Goal: Task Accomplishment & Management: Complete application form

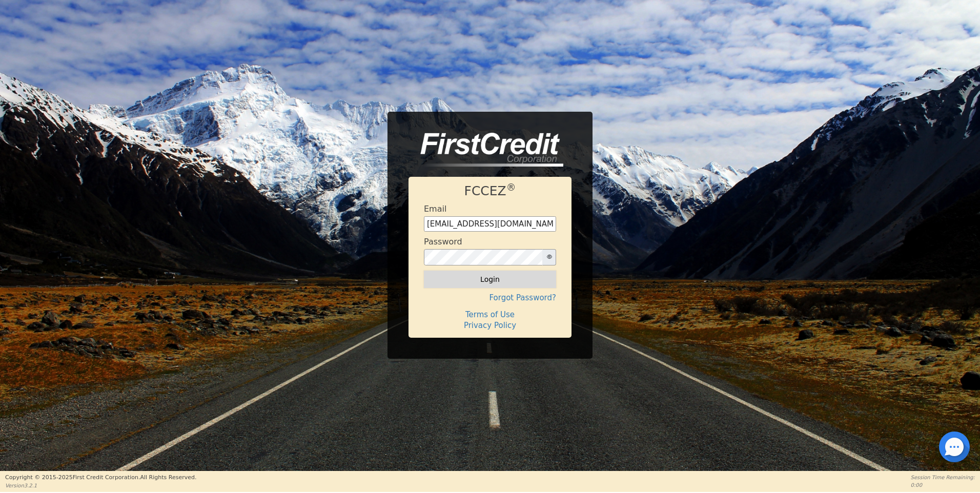
click at [478, 278] on button "Login" at bounding box center [490, 279] width 132 height 17
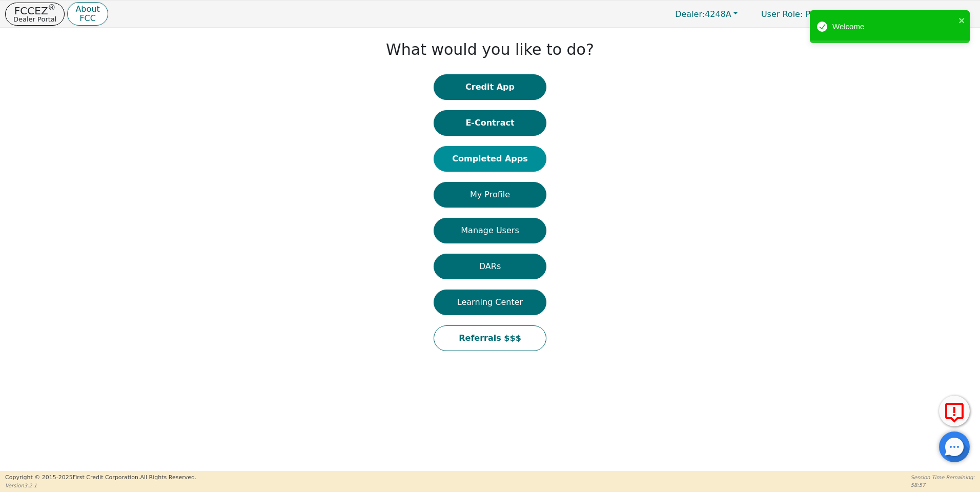
click at [494, 161] on button "Completed Apps" at bounding box center [490, 159] width 113 height 26
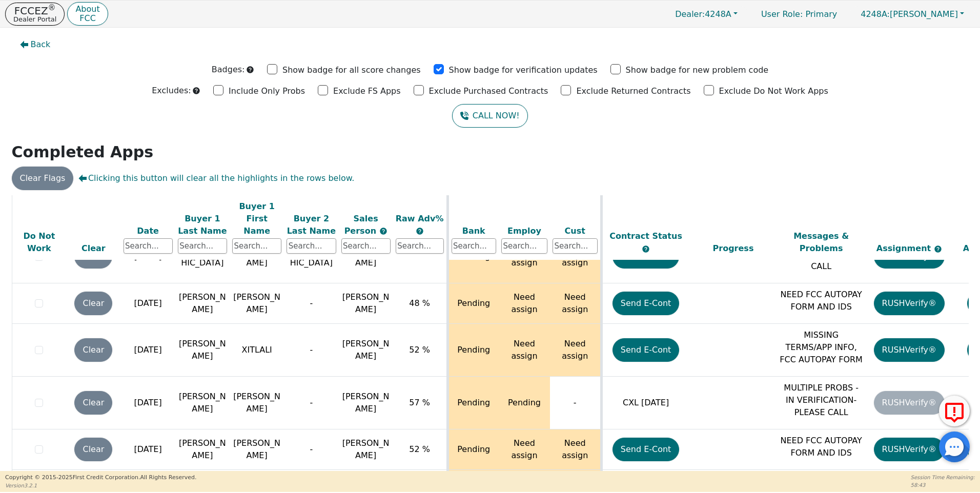
scroll to position [3975, 0]
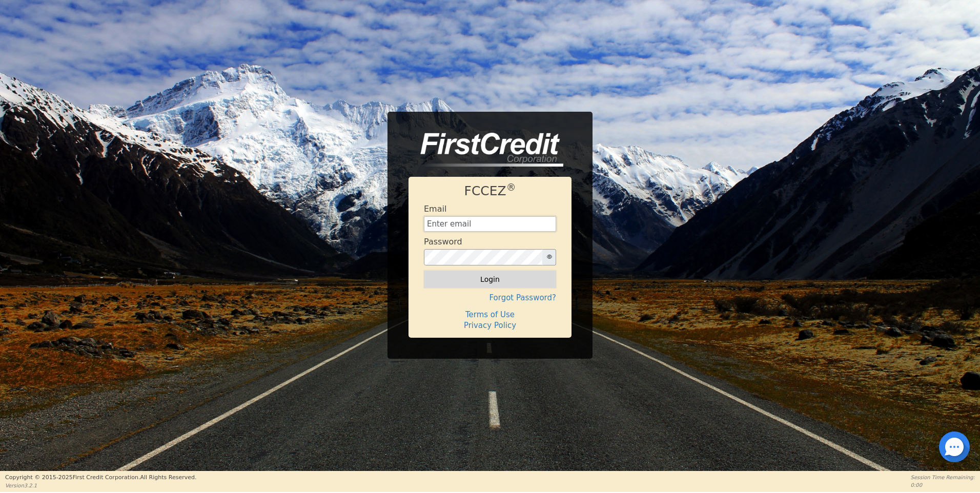
type input "[EMAIL_ADDRESS][DOMAIN_NAME]"
click at [489, 279] on button "Login" at bounding box center [490, 279] width 132 height 17
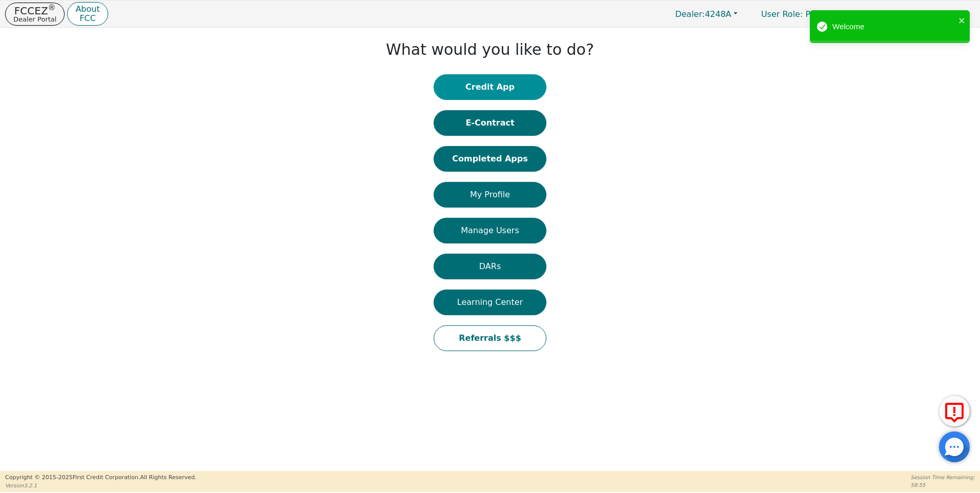
click at [499, 90] on button "Credit App" at bounding box center [490, 87] width 113 height 26
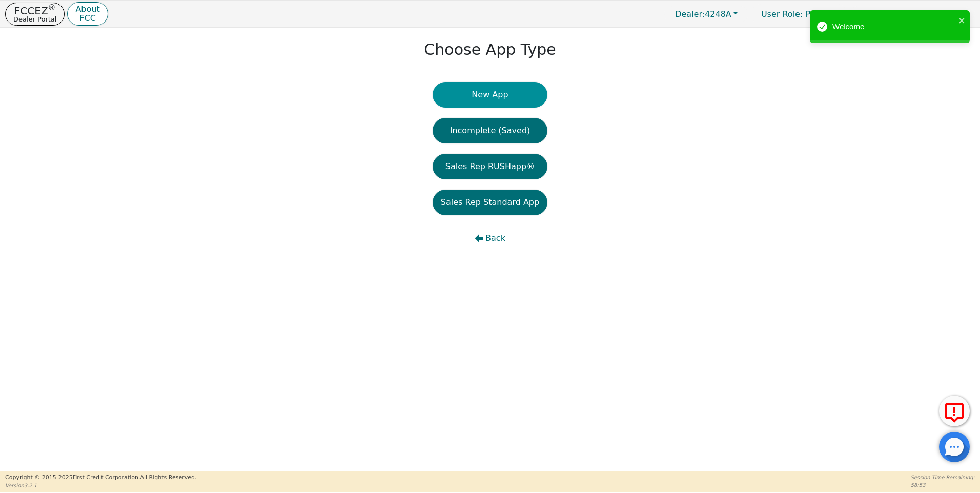
click at [488, 97] on button "New App" at bounding box center [490, 95] width 115 height 26
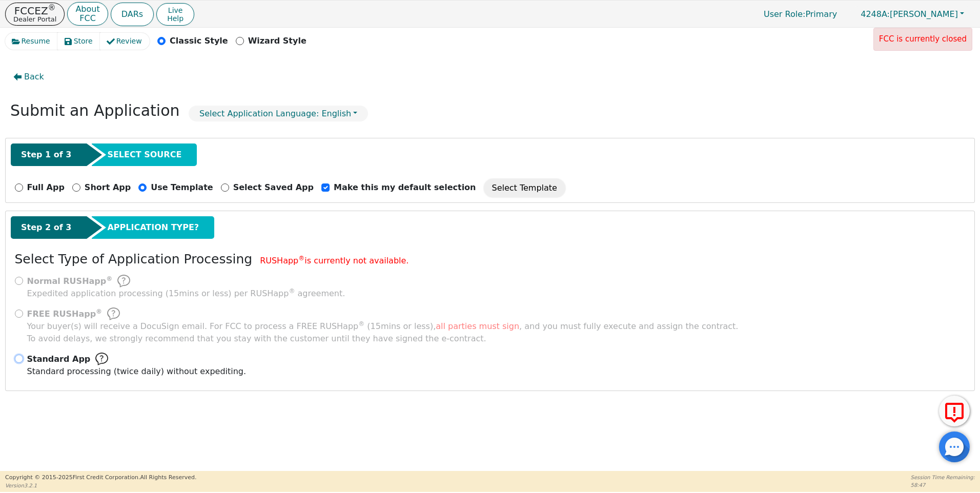
click at [21, 358] on input "Standard App Standard processing (twice daily) without expediting." at bounding box center [19, 359] width 8 height 8
radio input "true"
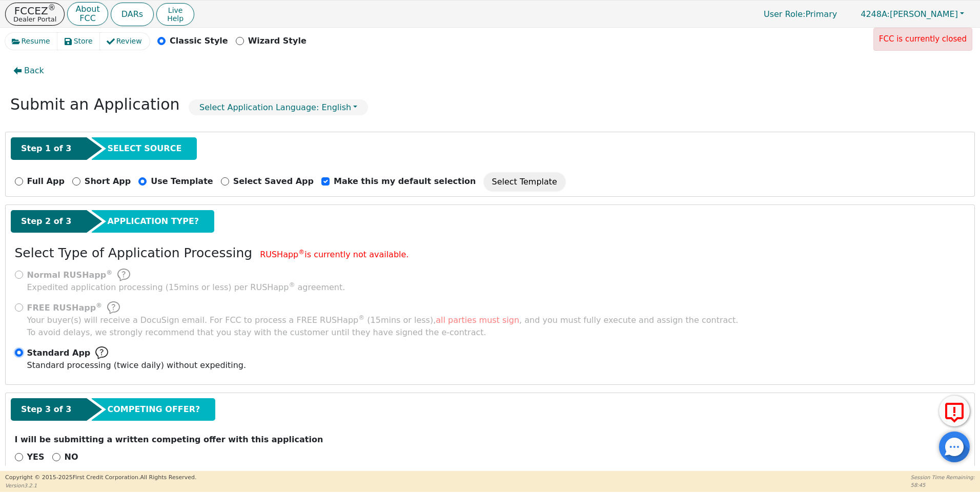
scroll to position [25, 0]
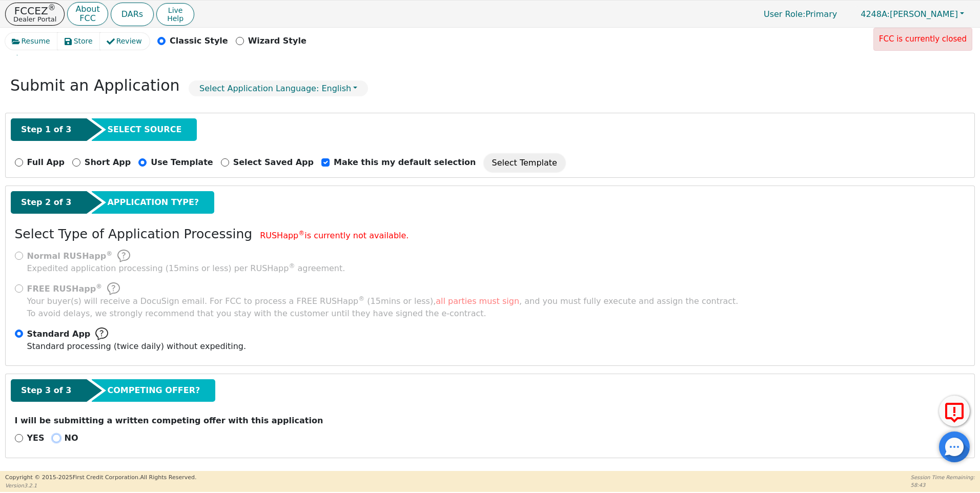
click at [52, 436] on input "NO" at bounding box center [56, 438] width 8 height 8
radio input "true"
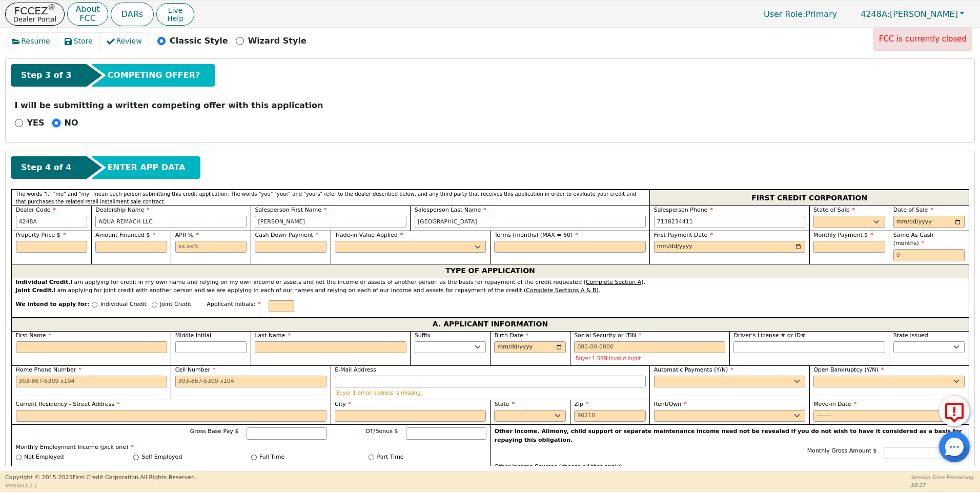
scroll to position [342, 0]
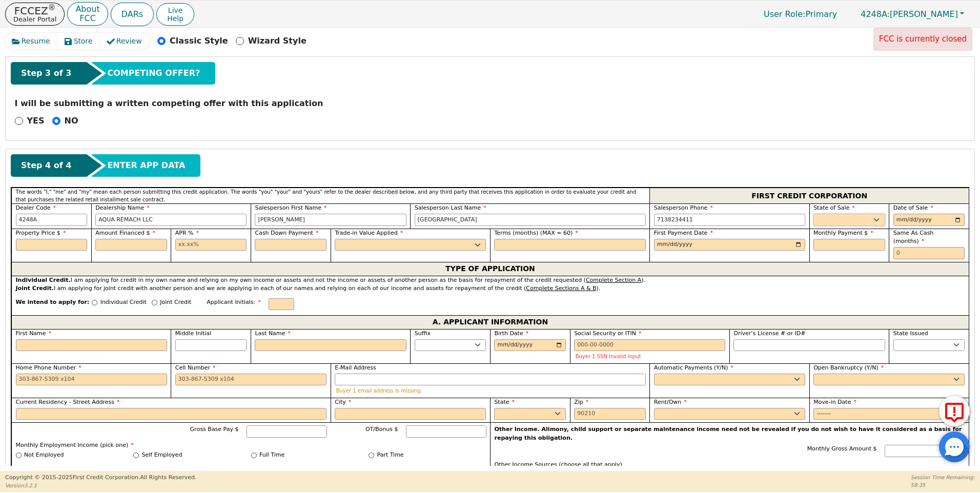
click at [873, 220] on select "AK AL AR AZ CA CO CT DC DE FL GA HI IA ID IL IN KS KY LA MA MD ME MI MN MO MS M…" at bounding box center [850, 220] width 72 height 12
select select "TX"
click at [814, 214] on select "AK AL AR AZ CA CO CT DC DE FL GA HI IA ID IL IN KS KY LA MA MD ME MI MN MO MS M…" at bounding box center [850, 220] width 72 height 12
click at [953, 220] on input "date" at bounding box center [930, 220] width 72 height 12
type input "2025-08-19"
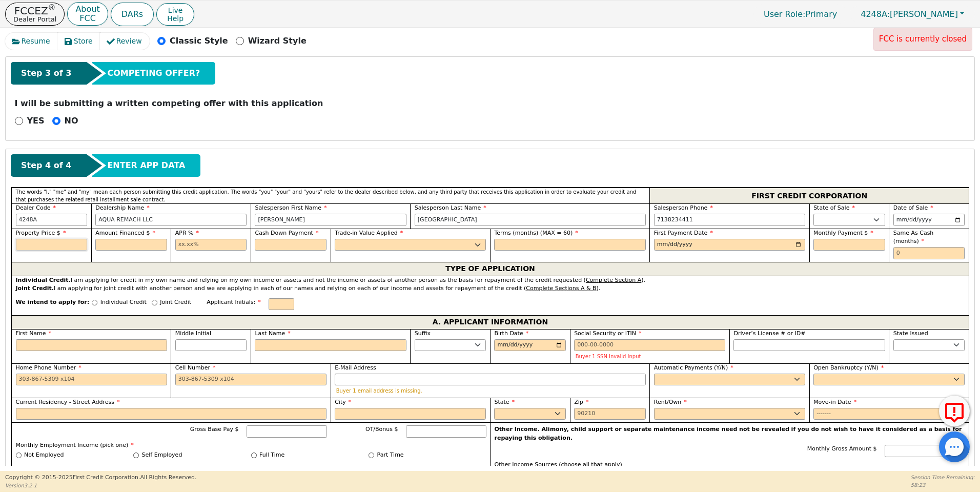
click at [58, 248] on input "text" at bounding box center [52, 245] width 72 height 12
type input "5000.00"
click at [132, 244] on input "text" at bounding box center [131, 245] width 72 height 12
type input "5000.00"
click at [179, 240] on input "text" at bounding box center [211, 245] width 72 height 12
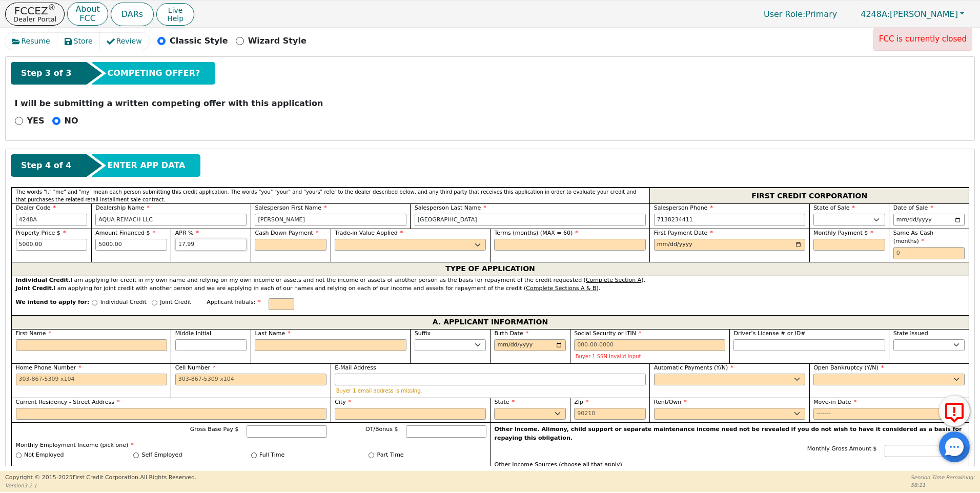
type input "17.99"
click at [269, 249] on input "text" at bounding box center [291, 245] width 72 height 12
type input "0.00"
click at [363, 241] on select "Yes No" at bounding box center [410, 245] width 151 height 12
select select "n"
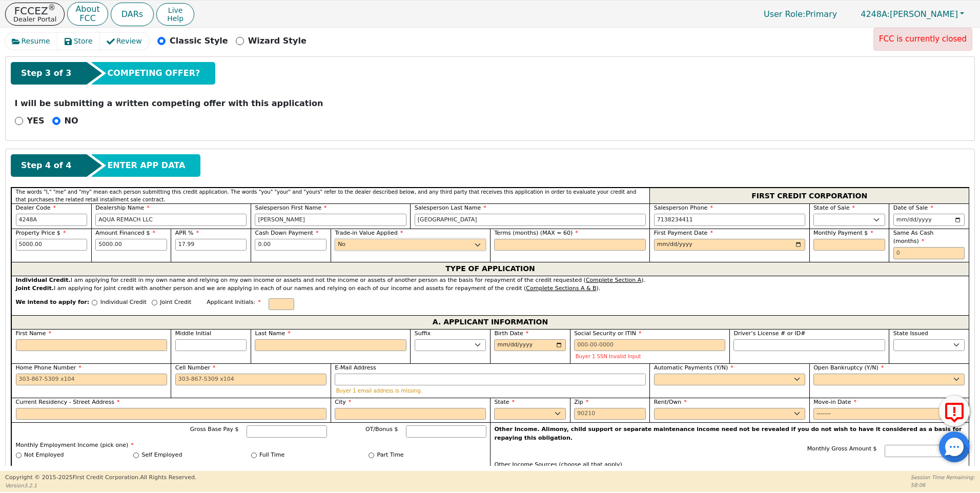
click at [335, 239] on select "Yes No" at bounding box center [410, 245] width 151 height 12
click at [519, 245] on input "text" at bounding box center [569, 245] width 151 height 12
type input "60"
click at [795, 244] on input "date" at bounding box center [729, 245] width 151 height 12
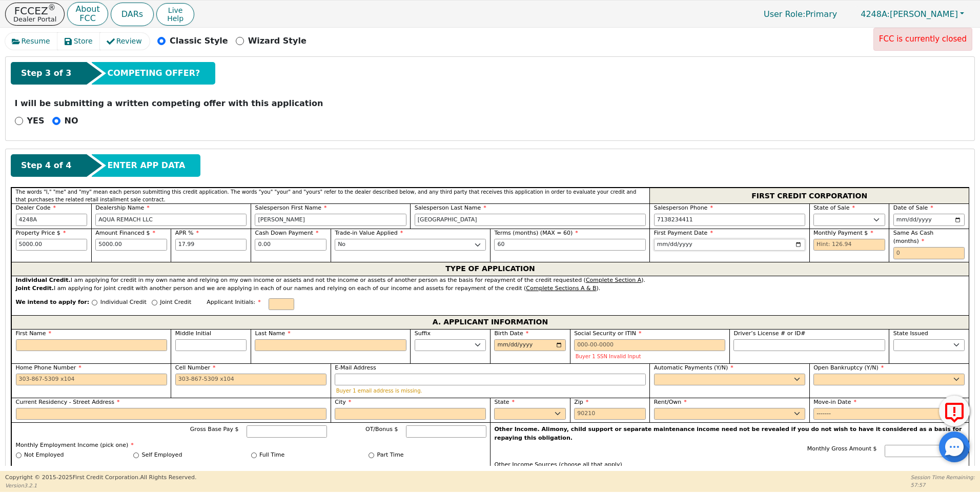
type input "2025-09-19"
click at [816, 246] on input "text" at bounding box center [850, 245] width 72 height 12
type input "126.94"
click at [894, 247] on input "text" at bounding box center [930, 253] width 72 height 12
type input "0"
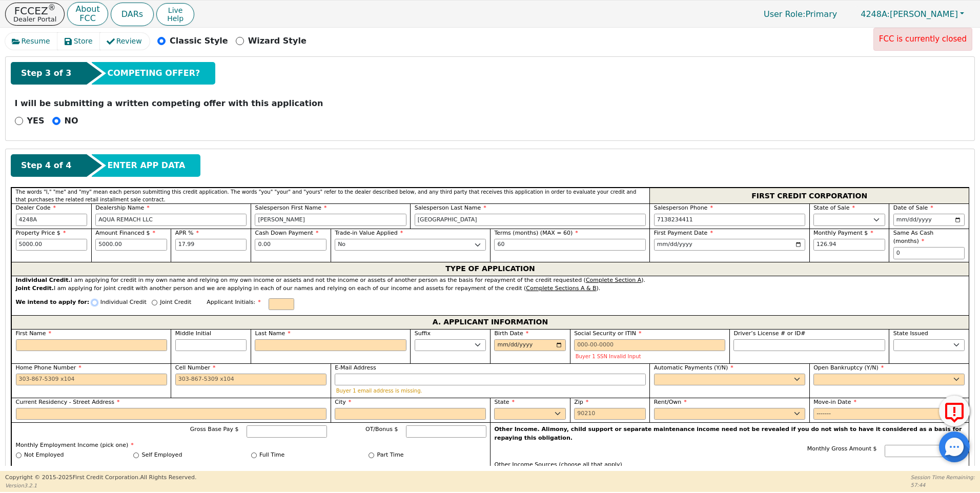
click at [92, 300] on input "Individual Credit" at bounding box center [95, 303] width 6 height 6
radio input "true"
click at [24, 343] on div "First Name" at bounding box center [90, 346] width 159 height 34
click at [26, 339] on input "First Name" at bounding box center [91, 345] width 151 height 12
type input "Y"
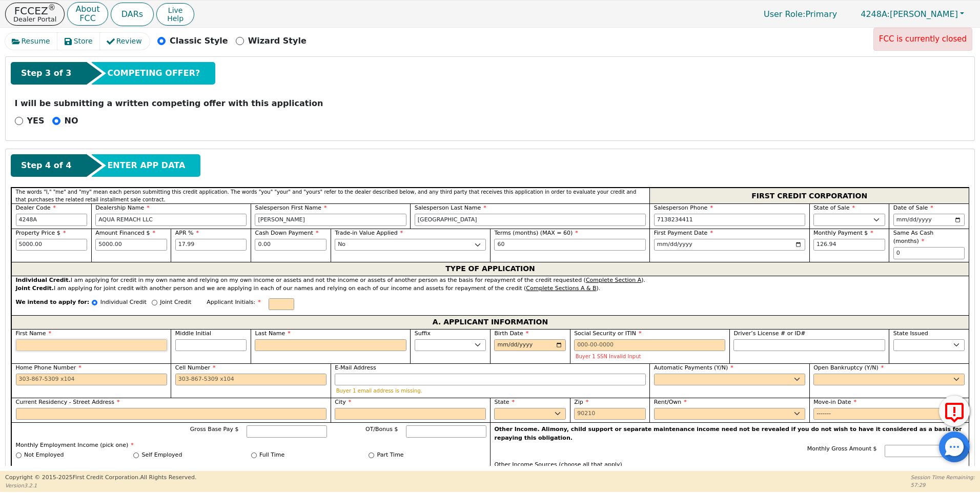
type input "Y"
type input "YE"
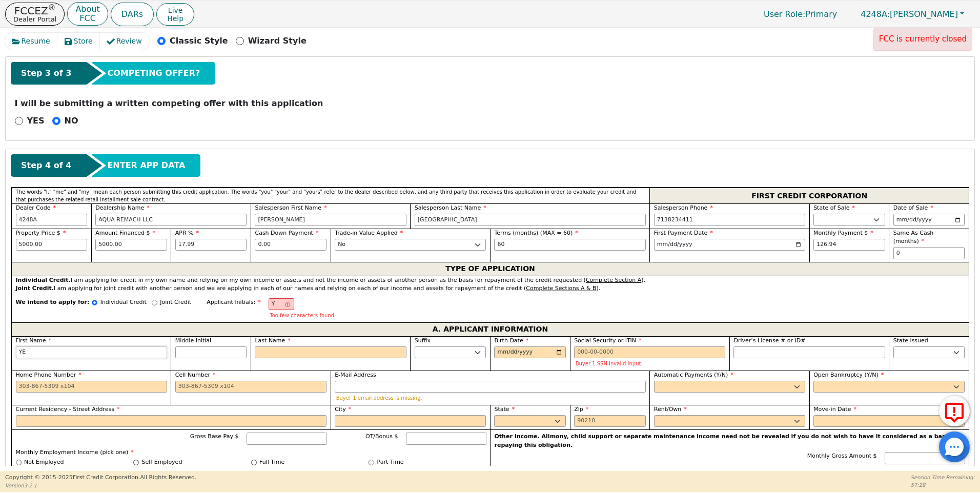
type input "YEI"
type input "YEIM"
type input "[PERSON_NAME]"
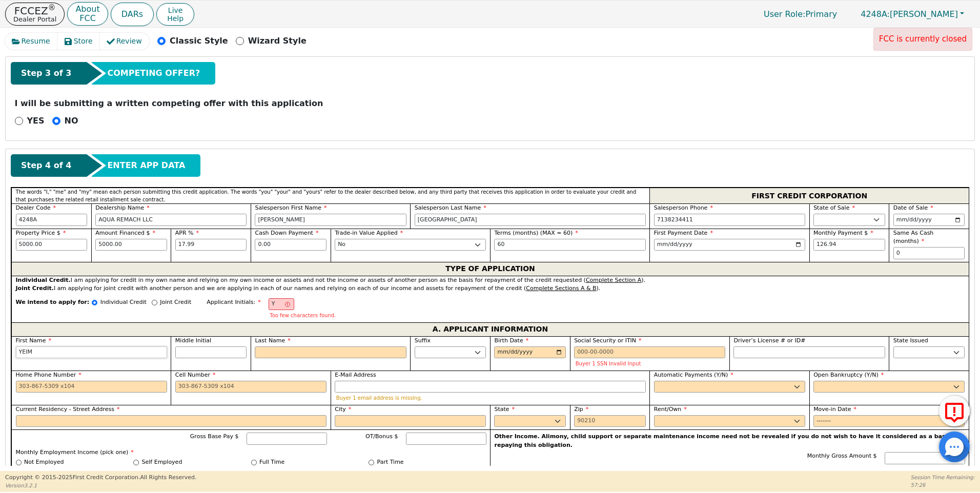
type input "[PERSON_NAME]"
click at [185, 347] on input "Middle Initial" at bounding box center [211, 353] width 72 height 12
type input "YP"
type input "P"
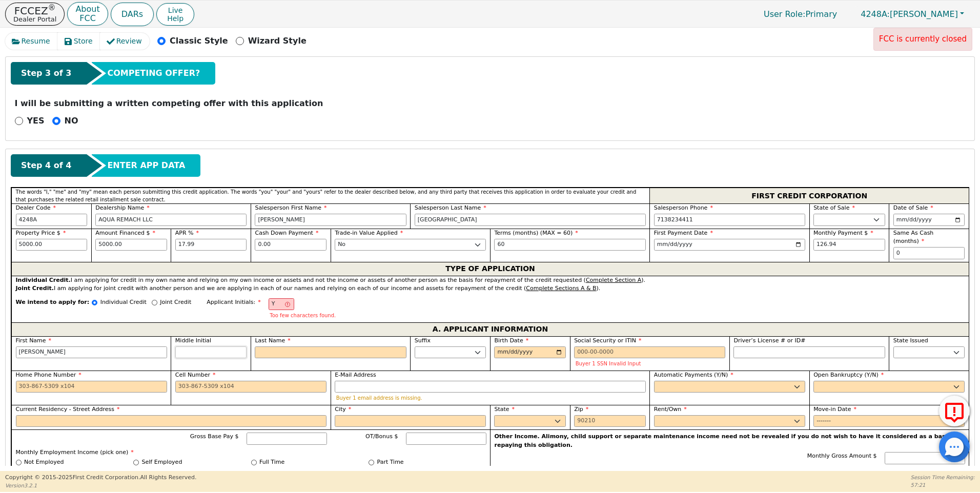
type input "YEIMI P"
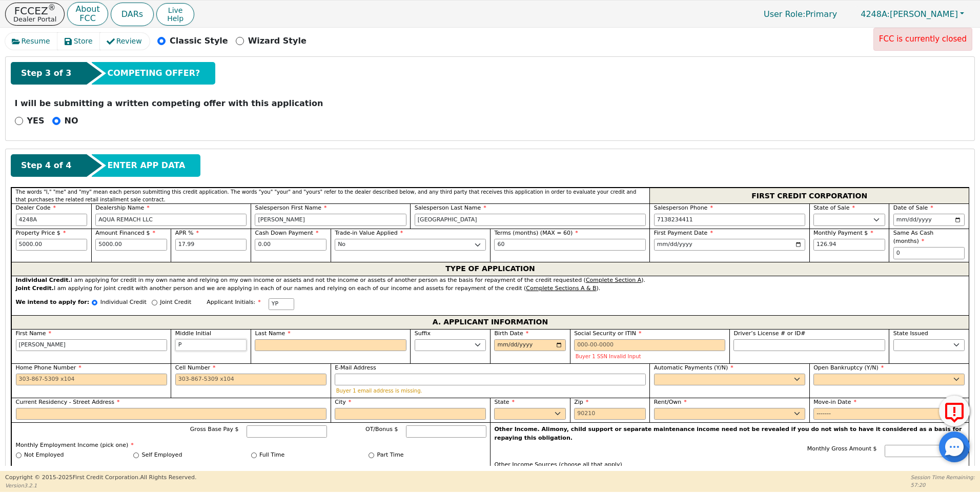
type input "P"
click at [274, 339] on input "Last Name" at bounding box center [330, 345] width 151 height 12
type input "YPG"
type input "G"
type input "YEIMI P G"
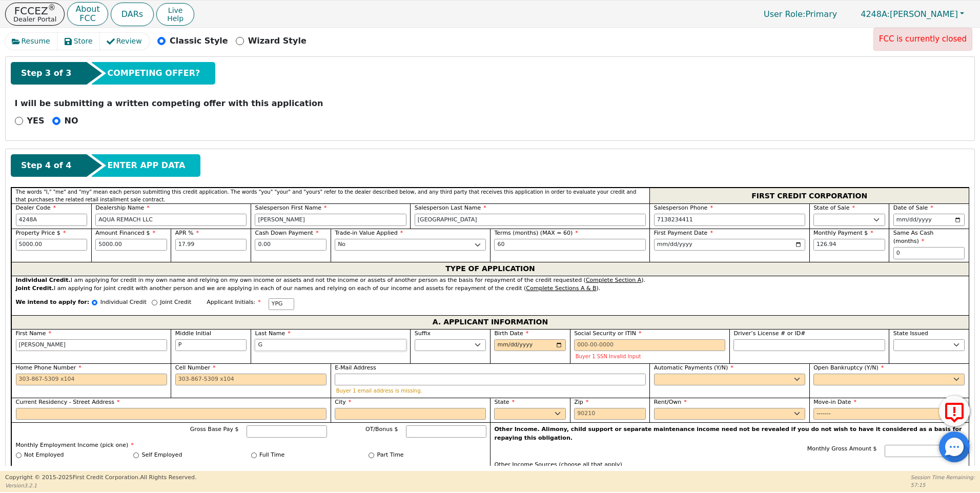
type input "GU"
type input "YEIMI P GU"
type input "GUT"
type input "YEIMI P GUT"
type input "GUTI"
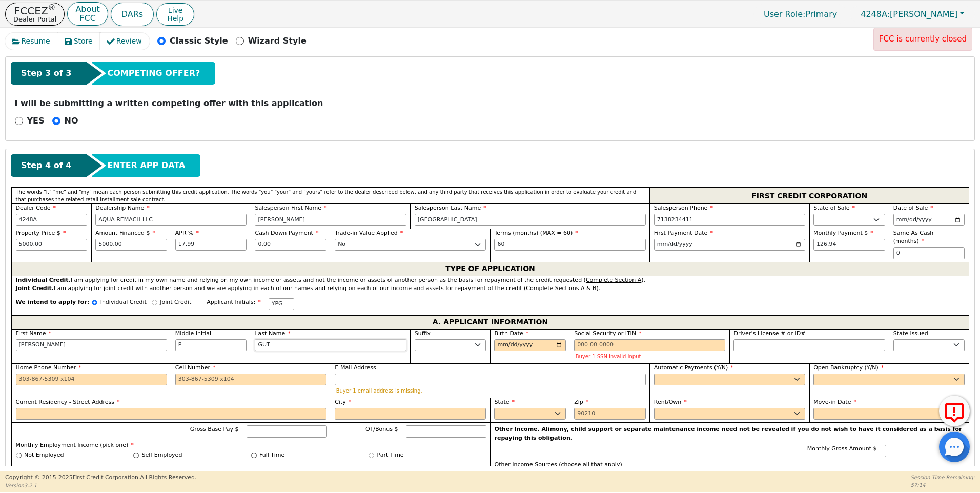
type input "YEIMI P GUTI"
type input "GUTIE"
type input "YEIMI P GUTIE"
type input "GUTIER"
type input "YEIMI P GUTIER"
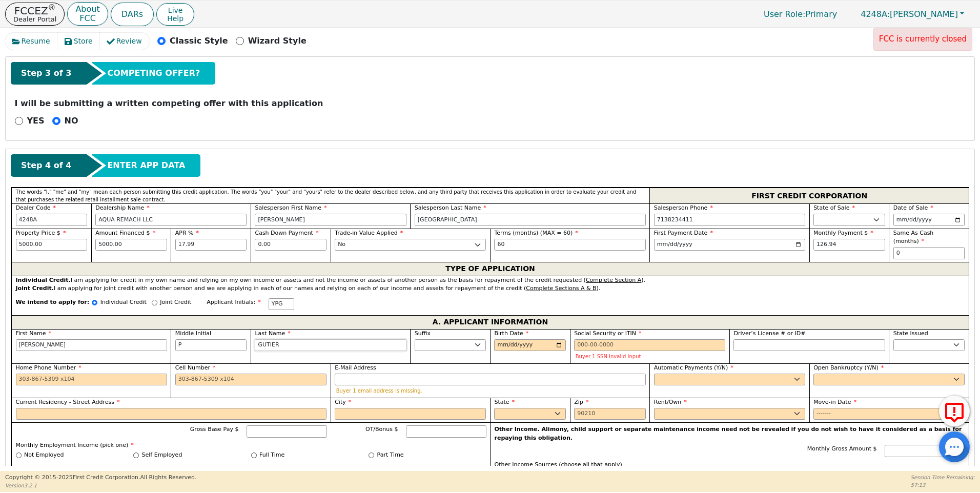
type input "GUTIERR"
type input "YEIMI P GUTIERR"
type input "GUTIERRE"
type input "YEIMI P GUTIERRE"
type input "[PERSON_NAME]"
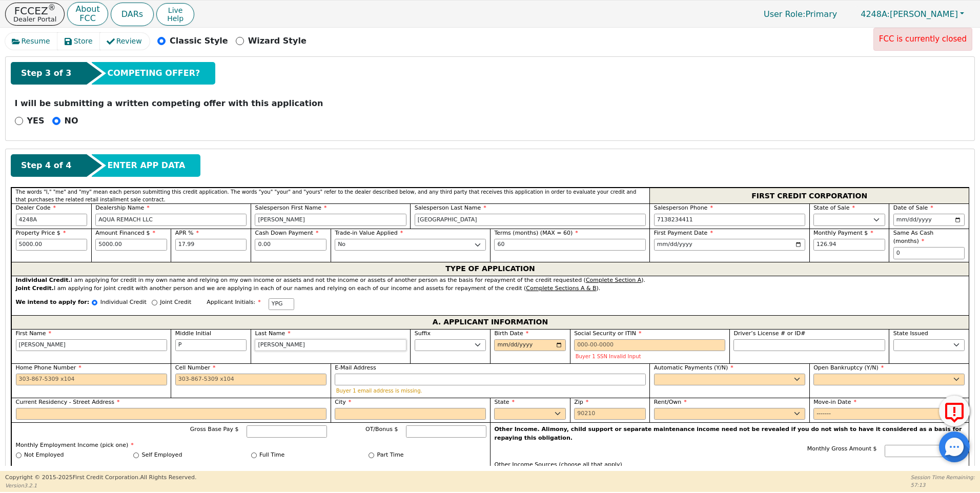
type input "YEIMI P GUTIERREZ"
type input "[PERSON_NAME]"
click at [498, 339] on input "Birth Date" at bounding box center [530, 345] width 72 height 12
type input "1996-08-08"
click at [575, 339] on input "Social Security or ITIN" at bounding box center [649, 345] width 151 height 12
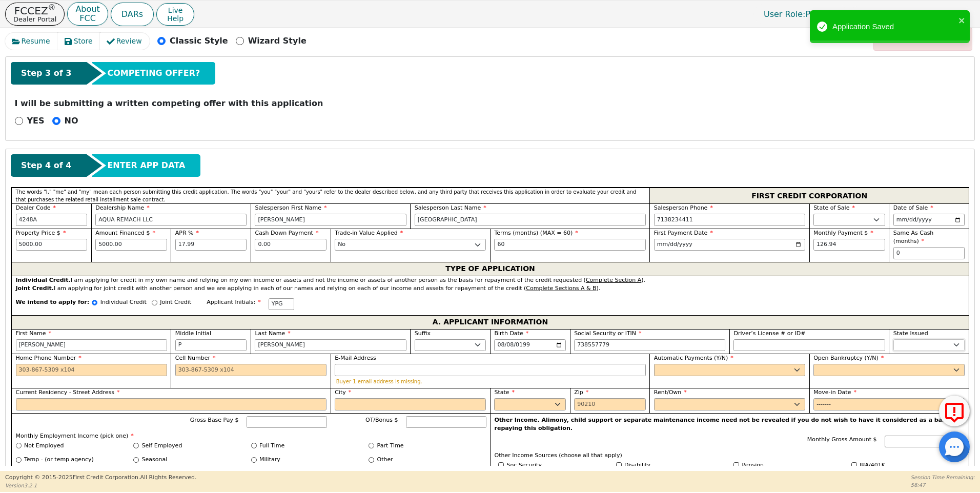
type input "***-**-7779"
click at [918, 339] on select "AK AL AR AZ CA CO CT DC DE FL GA HI IA ID IL IN KS KY LA MA MD ME MI MN MO MS M…" at bounding box center [930, 345] width 72 height 12
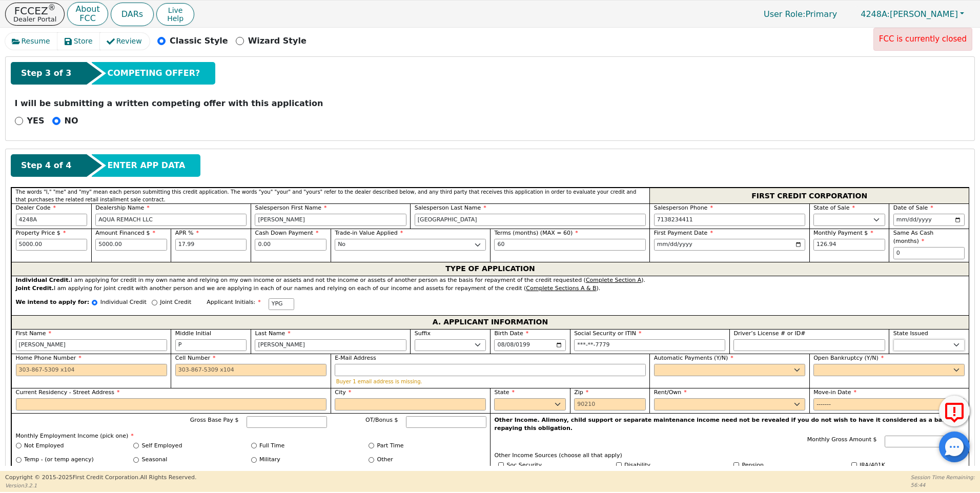
select select "TX"
click at [917, 339] on select "AK AL AR AZ CA CO CT DC DE FL GA HI IA ID IL IN KS KY LA MA MD ME MI MN MO MS M…" at bounding box center [930, 345] width 72 height 12
click at [21, 364] on input "Home Phone Number" at bounding box center [91, 370] width 151 height 12
type input "432-227-1058"
click at [179, 364] on input "Cell Number" at bounding box center [250, 370] width 151 height 12
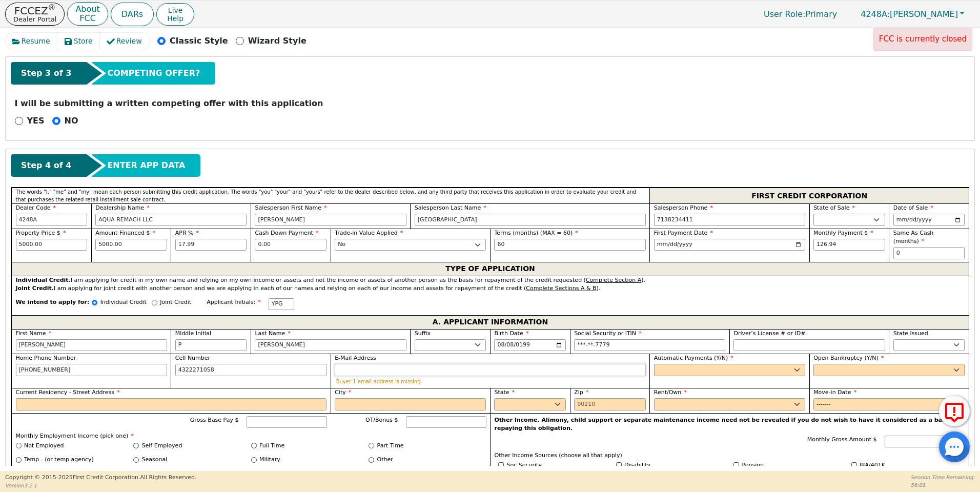
type input "432-227-1058"
click at [346, 364] on input "E-Mail Address" at bounding box center [490, 370] width 311 height 12
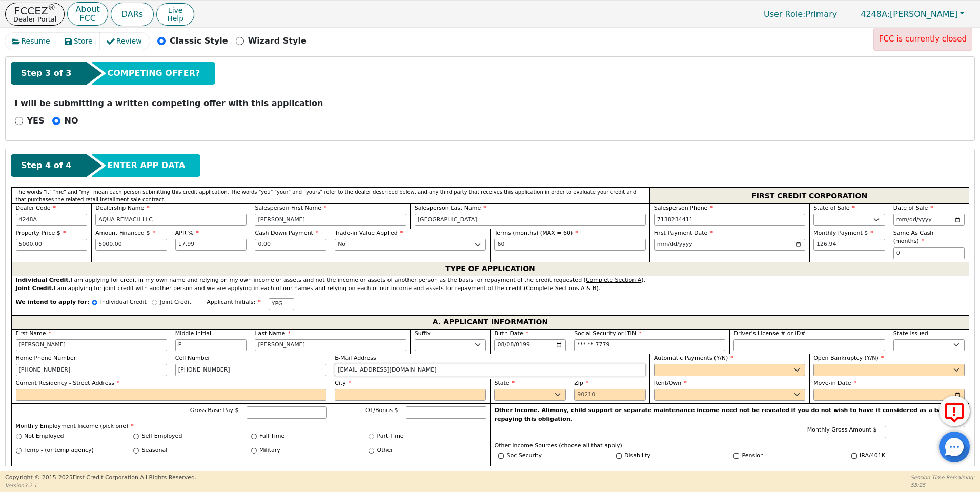
type input "imauriciochdz@gmail.com"
click at [676, 364] on select "Yes No" at bounding box center [729, 370] width 151 height 12
select select "y"
click at [654, 364] on select "Yes No" at bounding box center [729, 370] width 151 height 12
type input "YEIMI P GUTIERREZ"
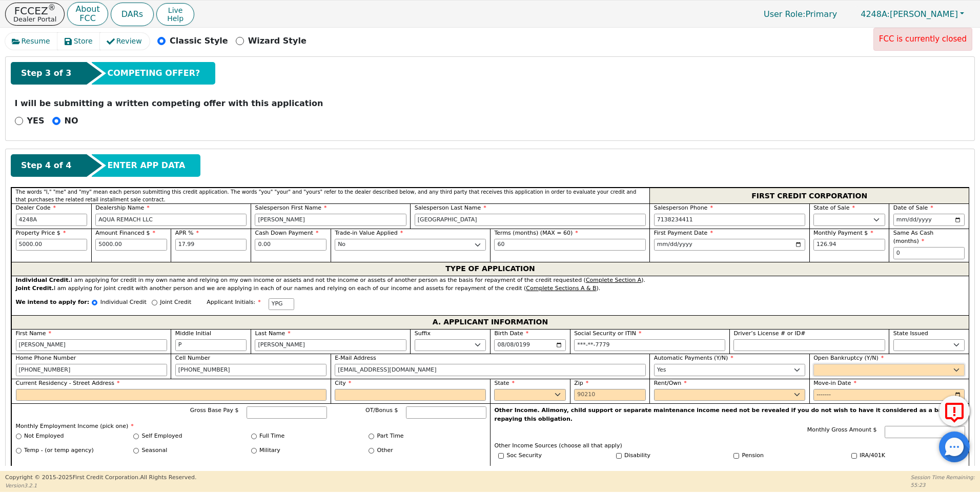
click at [844, 365] on select "Yes No" at bounding box center [889, 370] width 151 height 12
select select "n"
click at [814, 364] on select "Yes No" at bounding box center [889, 370] width 151 height 12
click at [37, 389] on input "Current Residency - Street Address" at bounding box center [171, 395] width 311 height 12
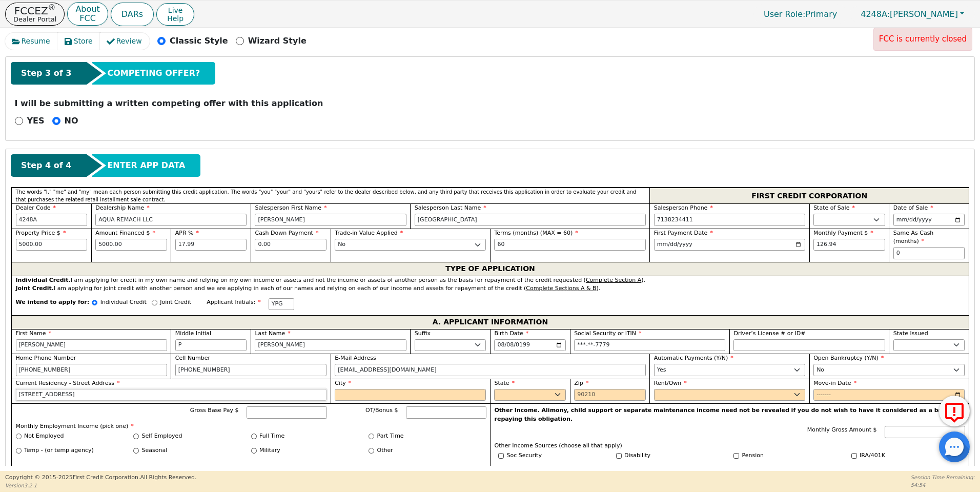
type input "3659 SOUTH EINSTEIN AVE LOT 23"
click at [377, 389] on input "City" at bounding box center [410, 395] width 151 height 12
type input "ODESSA"
click at [556, 389] on select "AK AL AR AZ CA CO CT DC DE FL GA HI IA ID IL IN KS KY LA MA MD ME MI MN MO MS M…" at bounding box center [530, 395] width 72 height 12
select select "TX"
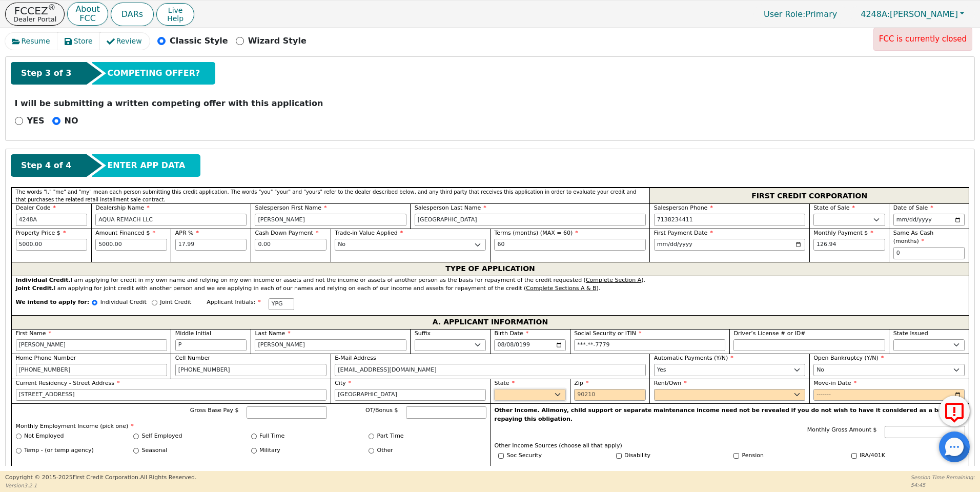
click at [556, 389] on select "AK AL AR AZ CA CO CT DC DE FL GA HI IA ID IL IN KS KY LA MA MD ME MI MN MO MS M…" at bounding box center [530, 395] width 72 height 12
click at [578, 389] on input "Zip" at bounding box center [610, 395] width 72 height 12
type input "79766"
click at [690, 389] on select "Rent Own" at bounding box center [729, 395] width 151 height 12
select select "Rent"
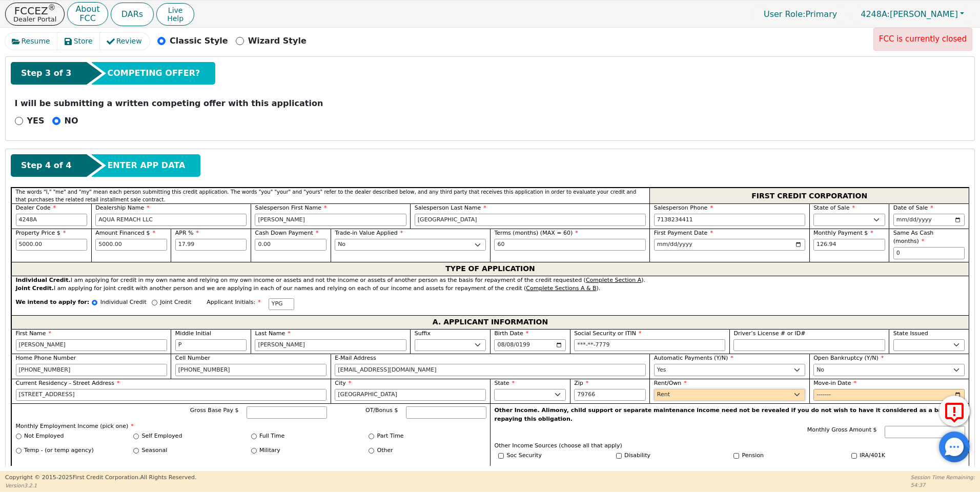
click at [654, 389] on select "Rent Own" at bounding box center [729, 395] width 151 height 12
click at [814, 389] on input "Move-in Date" at bounding box center [889, 395] width 151 height 12
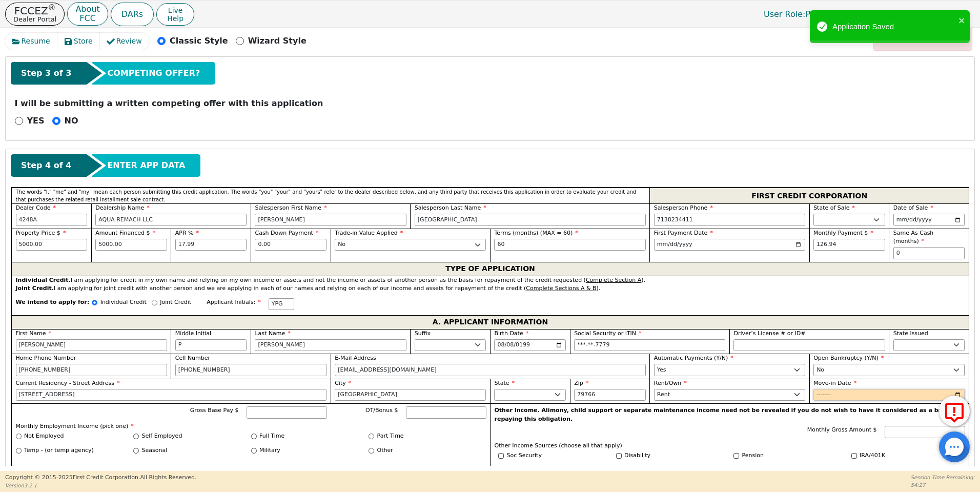
click at [842, 389] on input "Move-in Date" at bounding box center [889, 395] width 151 height 12
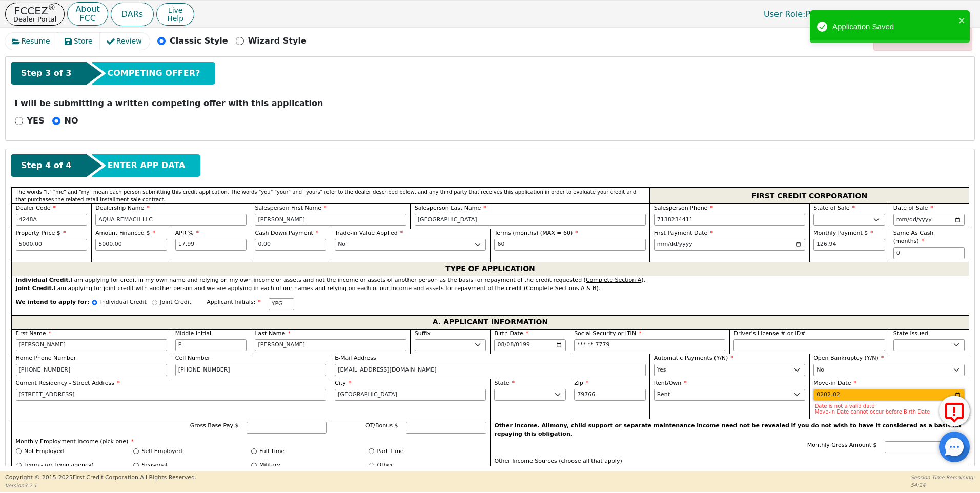
type input "2024-02"
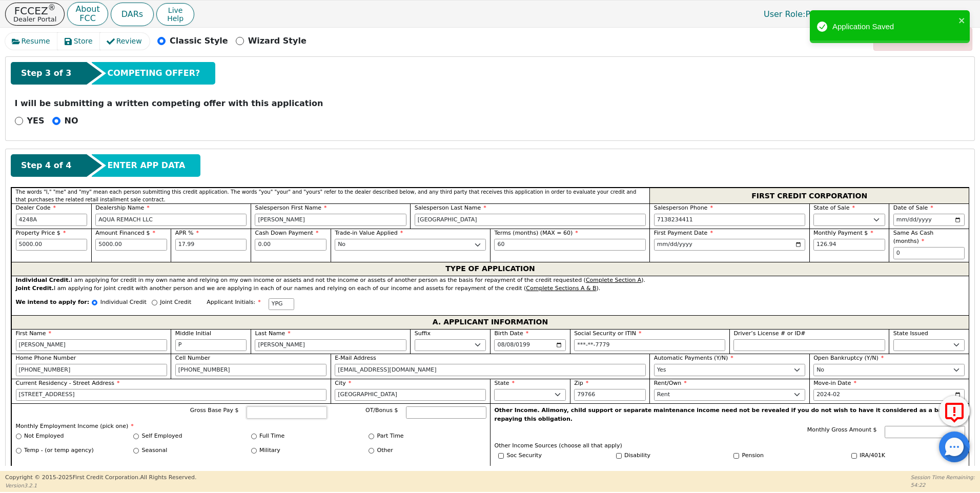
click at [279, 407] on input "Gross Base Pay $" at bounding box center [287, 413] width 80 height 12
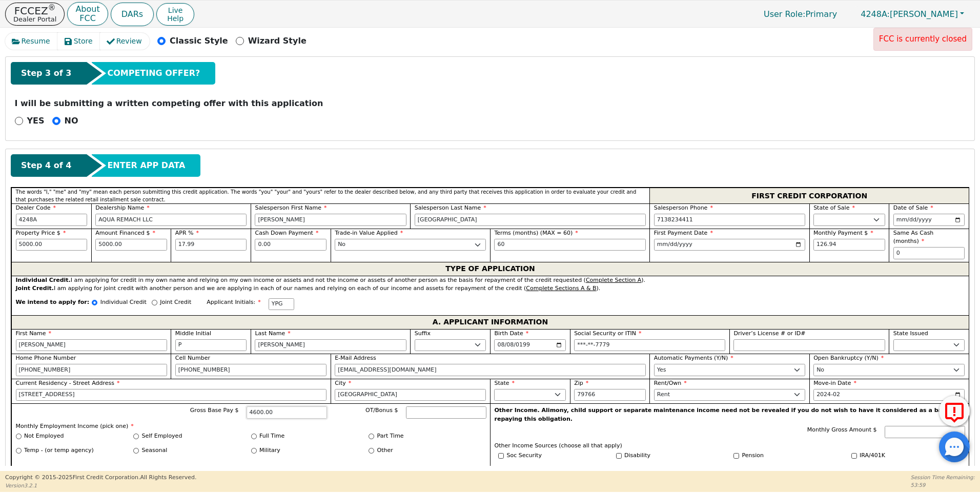
type input "4600.00"
click at [251, 434] on input "Full Time" at bounding box center [254, 437] width 6 height 6
radio input "true"
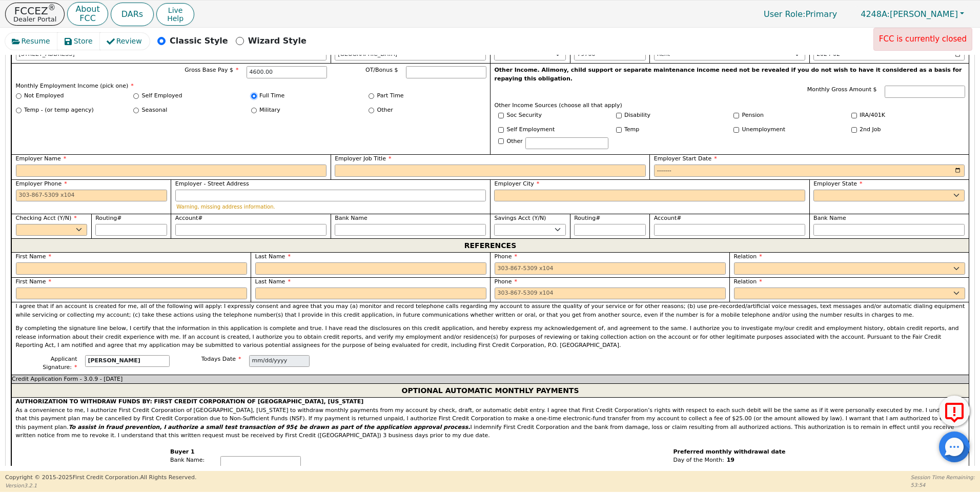
scroll to position [685, 0]
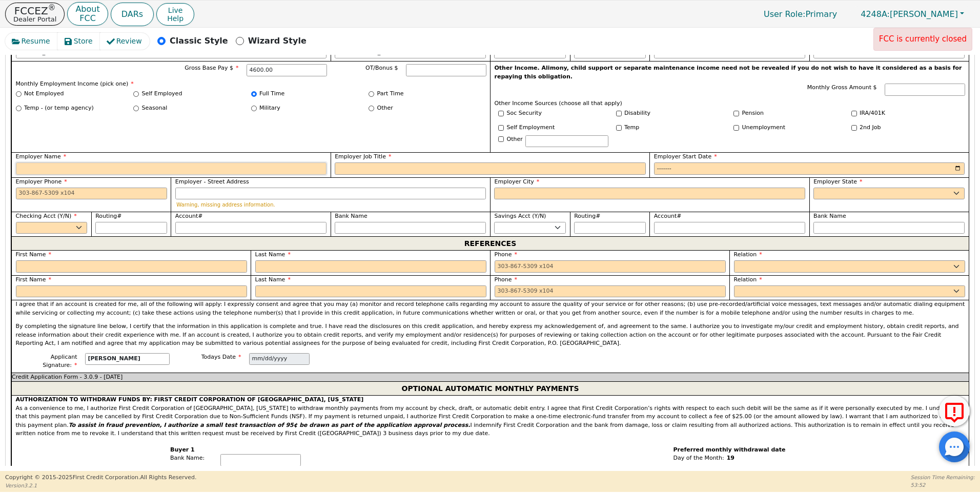
click at [22, 163] on input "Employer Name" at bounding box center [171, 169] width 311 height 12
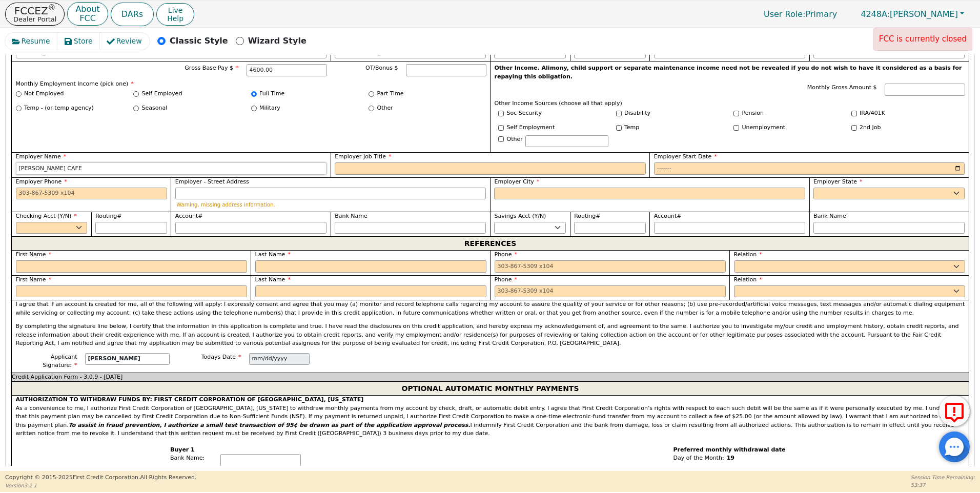
type input "ROSAS CAFE"
click at [342, 163] on input "Employer Job Title" at bounding box center [490, 169] width 311 height 12
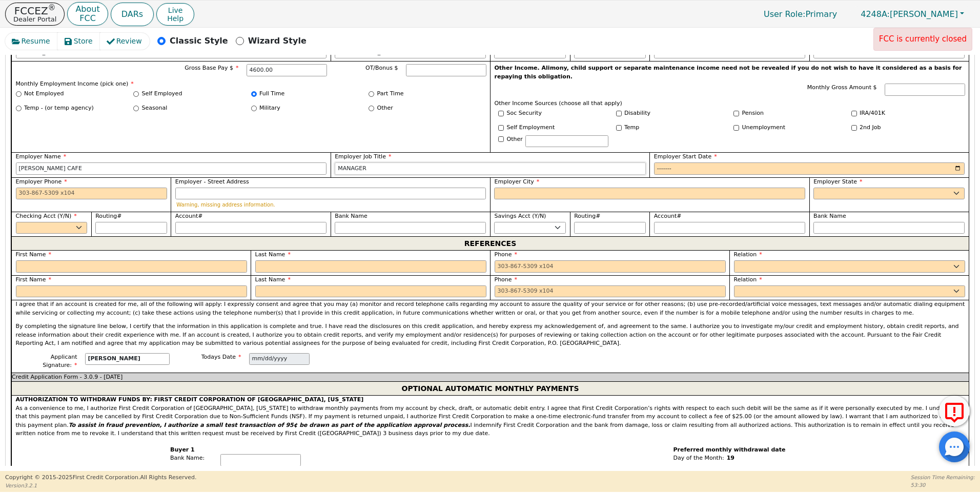
type input "MANAGER"
click at [668, 163] on input "Employer Start Date" at bounding box center [809, 169] width 311 height 12
click at [21, 188] on input "Employer Phone" at bounding box center [91, 194] width 151 height 12
type input "432-580-6648"
click at [200, 188] on input "Employer - Street Address" at bounding box center [330, 194] width 311 height 12
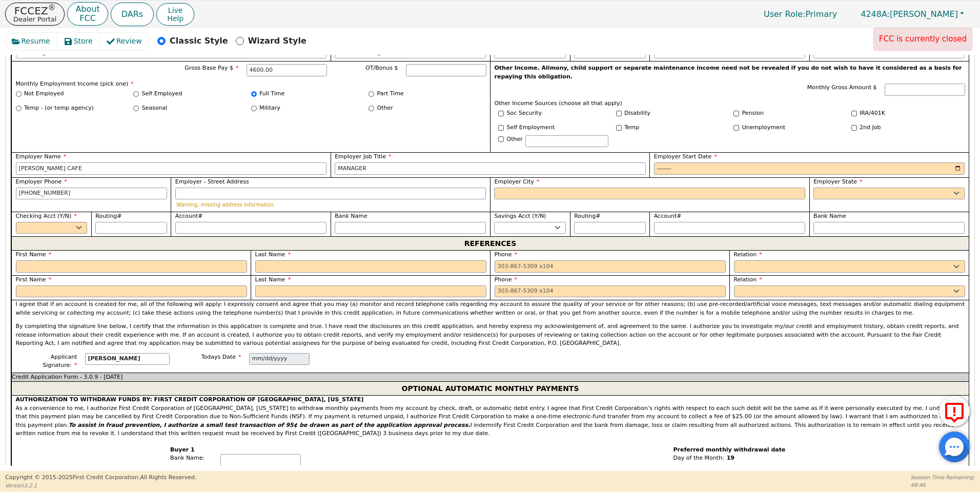
drag, startPoint x: 975, startPoint y: 298, endPoint x: 976, endPoint y: 274, distance: 24.1
click at [976, 274] on div "Resume Store Review Classic Style Wizard Style FCC is currently closed Back Sub…" at bounding box center [490, 249] width 980 height 443
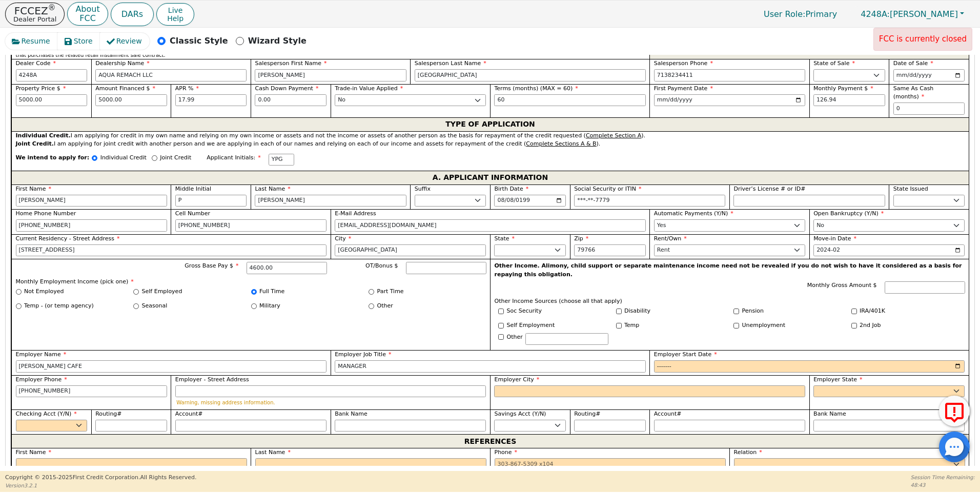
scroll to position [504, 0]
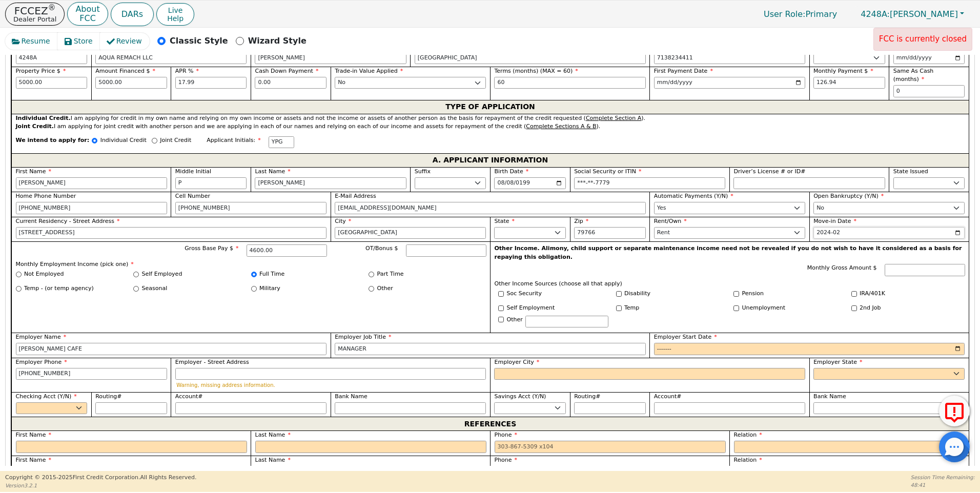
click at [841, 227] on input "2024-02" at bounding box center [889, 233] width 151 height 12
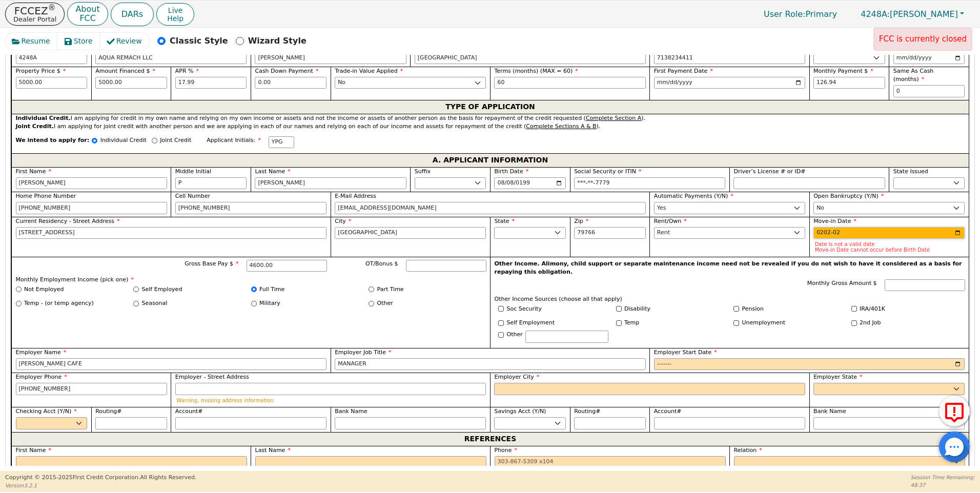
type input "2022-02"
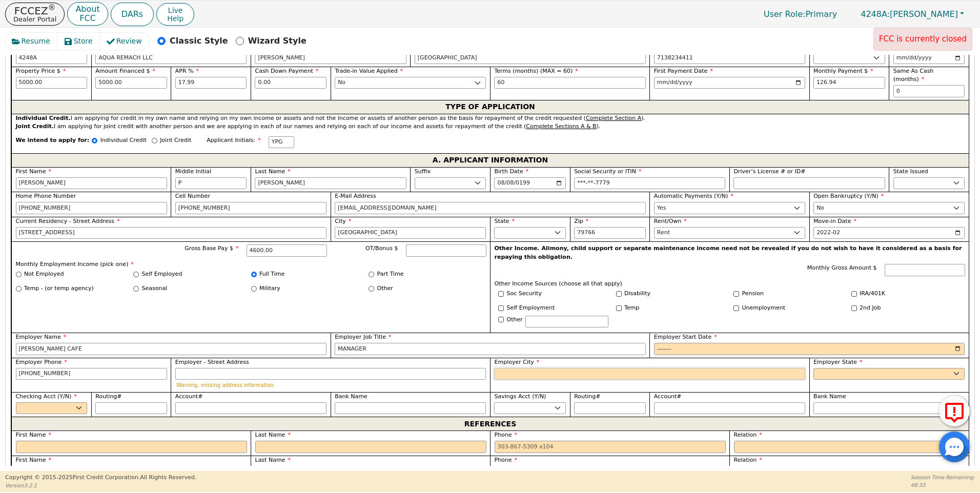
click at [528, 368] on input "Employer City" at bounding box center [649, 374] width 311 height 12
click at [827, 368] on select "AK AL AR AZ CA CO CT DC DE FL GA HI IA ID IL IN KS KY LA MA MD ME MI MN MO MS M…" at bounding box center [889, 374] width 151 height 12
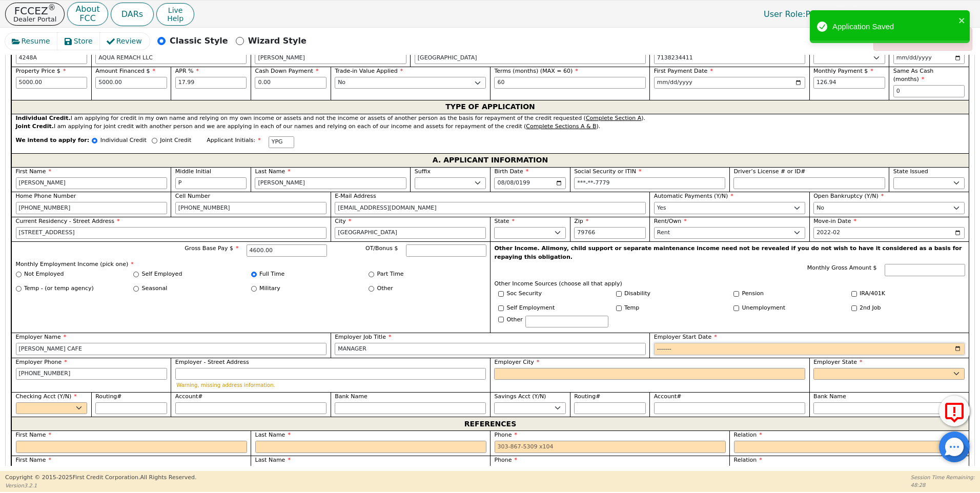
click at [660, 343] on input "Employer Start Date" at bounding box center [809, 349] width 311 height 12
click at [678, 343] on input "Employer Start Date" at bounding box center [809, 349] width 311 height 12
type input "2022-01"
click at [519, 368] on input "Employer City" at bounding box center [649, 374] width 311 height 12
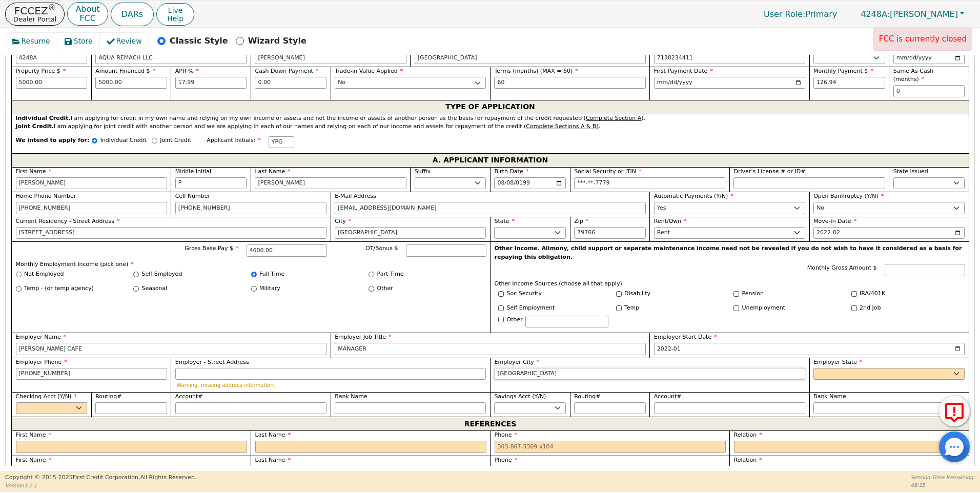
type input "ODESSA"
click at [832, 368] on select "AK AL AR AZ CA CO CT DC DE FL GA HI IA ID IL IN KS KY LA MA MD ME MI MN MO MS M…" at bounding box center [889, 374] width 151 height 12
select select "TX"
click at [832, 368] on select "AK AL AR AZ CA CO CT DC DE FL GA HI IA ID IL IN KS KY LA MA MD ME MI MN MO MS M…" at bounding box center [889, 374] width 151 height 12
click at [79, 402] on select "Yes No" at bounding box center [52, 408] width 72 height 12
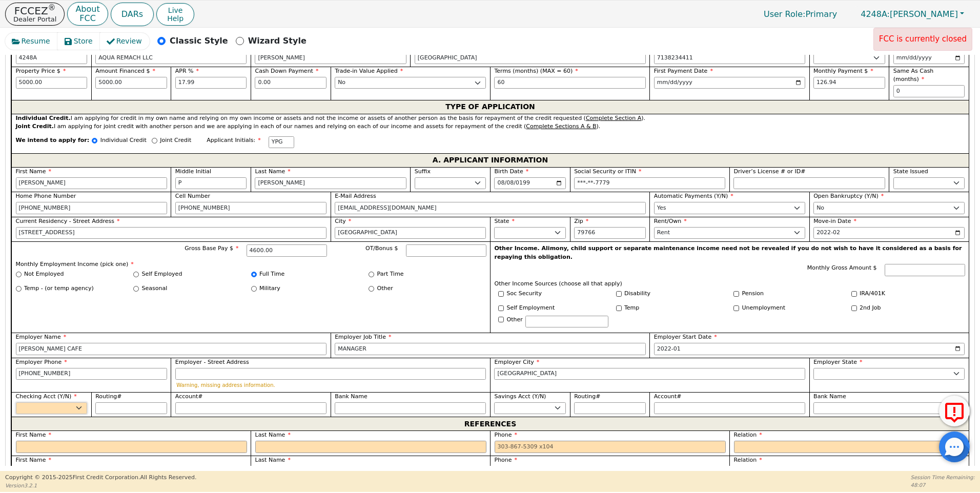
select select "y"
click at [16, 402] on select "Yes No" at bounding box center [52, 408] width 72 height 12
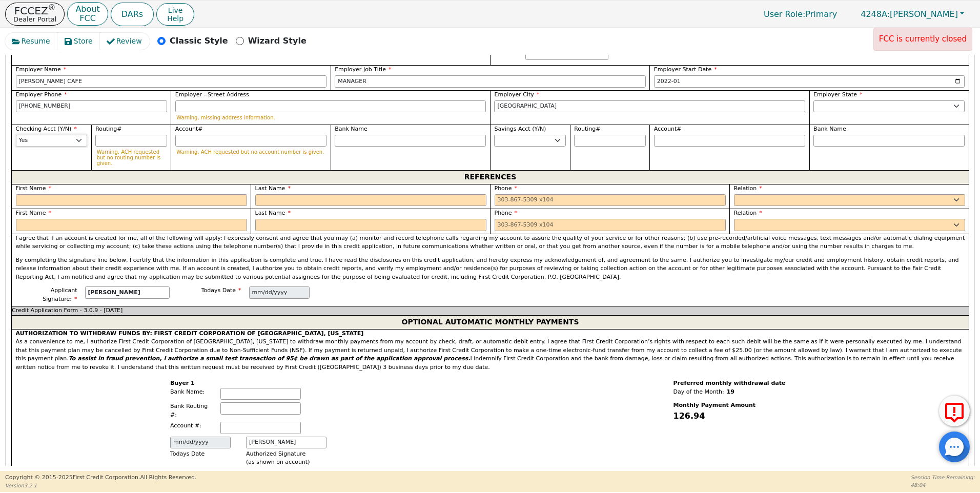
scroll to position [774, 0]
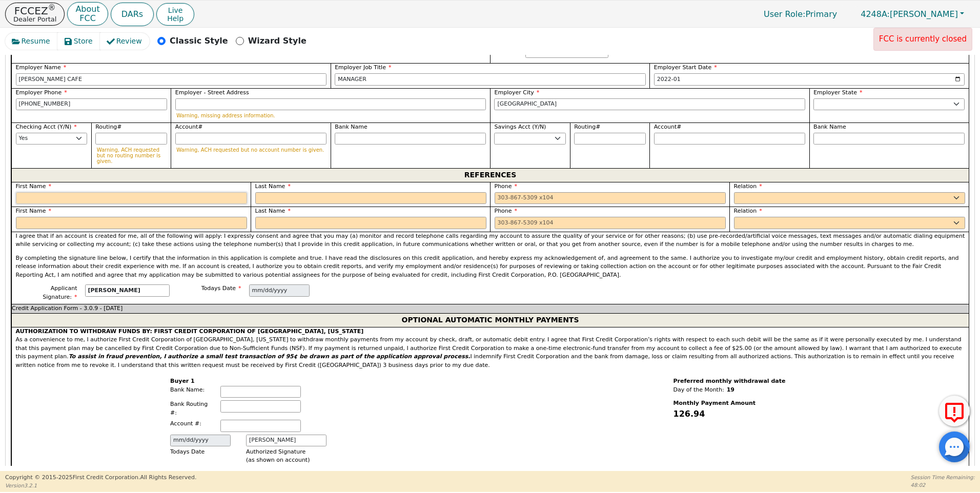
click at [45, 192] on input "text" at bounding box center [131, 198] width 231 height 12
type input "[PERSON_NAME]"
click at [259, 192] on input "text" at bounding box center [370, 198] width 231 height 12
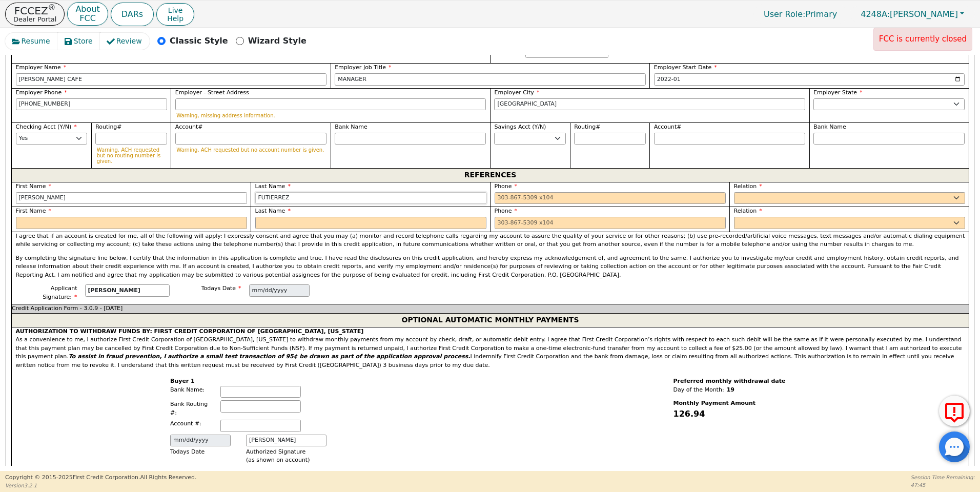
type input "FUTIERREZ"
click at [496, 192] on input "tel" at bounding box center [610, 198] width 231 height 12
type input "432-587-9632"
click at [749, 192] on select "FATHER MOTHER SISTER BROTHER DAUGHTER SON CO-WORKER NEIGHBOR FRIEND COUSIN G-MO…" at bounding box center [849, 198] width 231 height 12
select select "FRIEND"
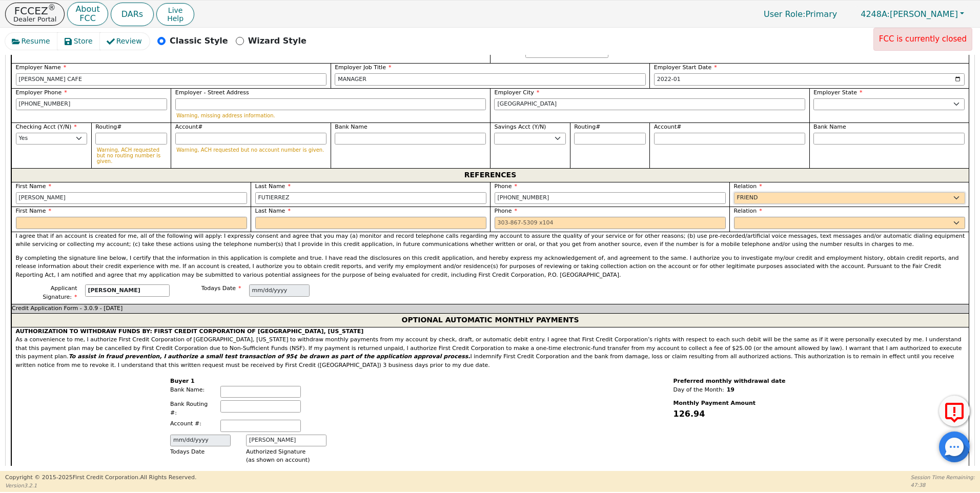
click at [734, 192] on select "FATHER MOTHER SISTER BROTHER DAUGHTER SON CO-WORKER NEIGHBOR FRIEND COUSIN G-MO…" at bounding box center [849, 198] width 231 height 12
click at [30, 217] on input "text" at bounding box center [131, 223] width 231 height 12
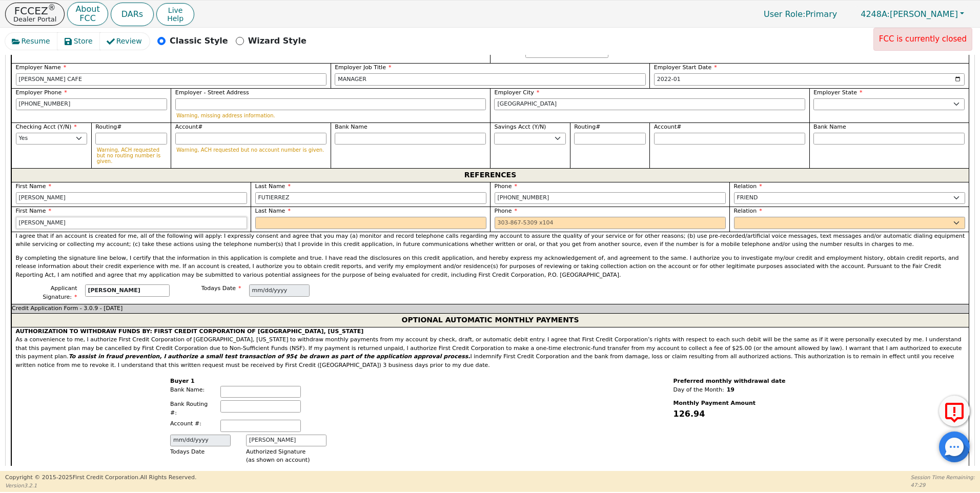
type input "MARCELA"
click at [267, 217] on input "text" at bounding box center [370, 223] width 231 height 12
type input "CASTILLO"
click at [502, 217] on input "tel" at bounding box center [610, 223] width 231 height 12
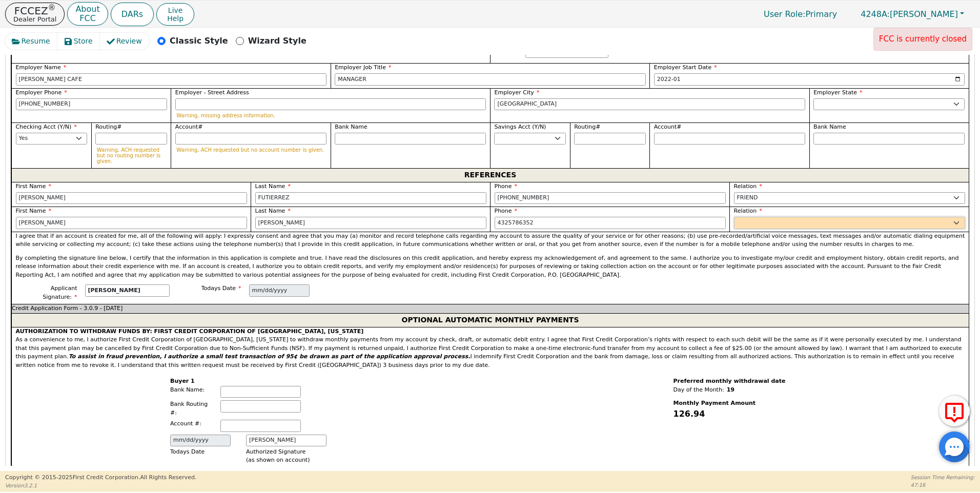
type input "432-578-6352"
click at [740, 217] on select "FATHER MOTHER SISTER BROTHER DAUGHTER SON CO-WORKER NEIGHBOR FRIEND COUSIN G-MO…" at bounding box center [849, 223] width 231 height 12
select select "FRIEND"
click at [734, 217] on select "FATHER MOTHER SISTER BROTHER DAUGHTER SON CO-WORKER NEIGHBOR FRIEND COUSIN G-MO…" at bounding box center [849, 223] width 231 height 12
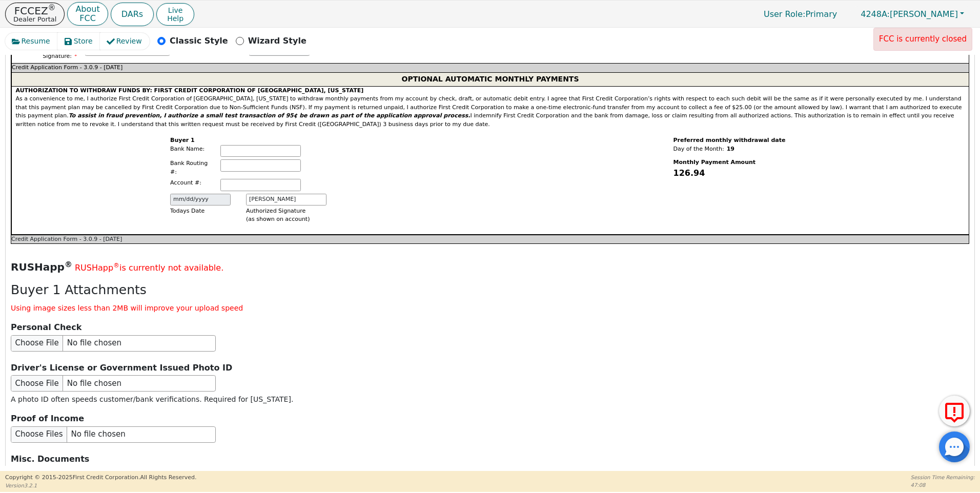
scroll to position [1160, 0]
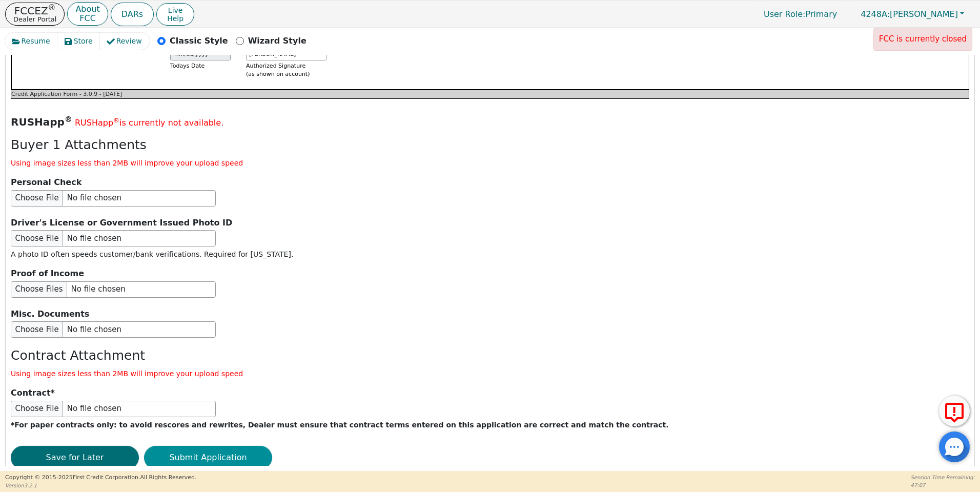
click at [196, 446] on button "Submit Application" at bounding box center [208, 458] width 128 height 24
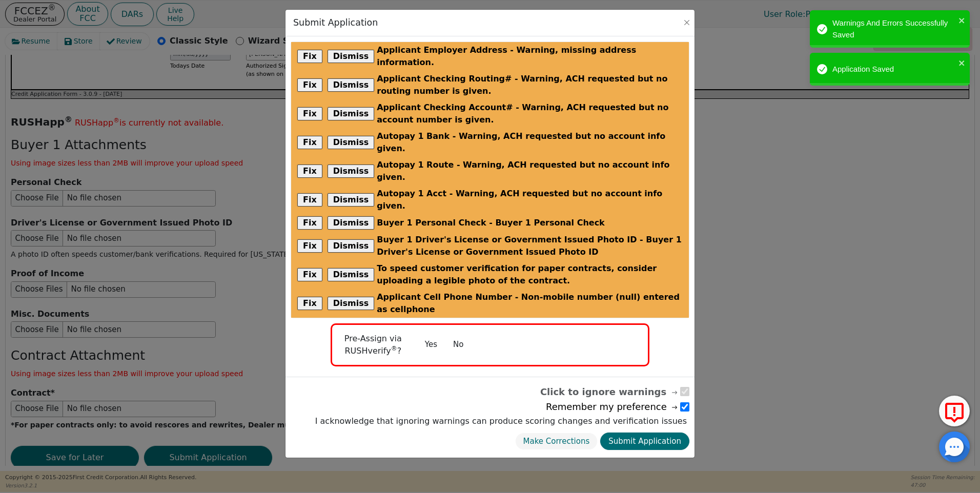
click at [461, 336] on button "No" at bounding box center [458, 345] width 27 height 18
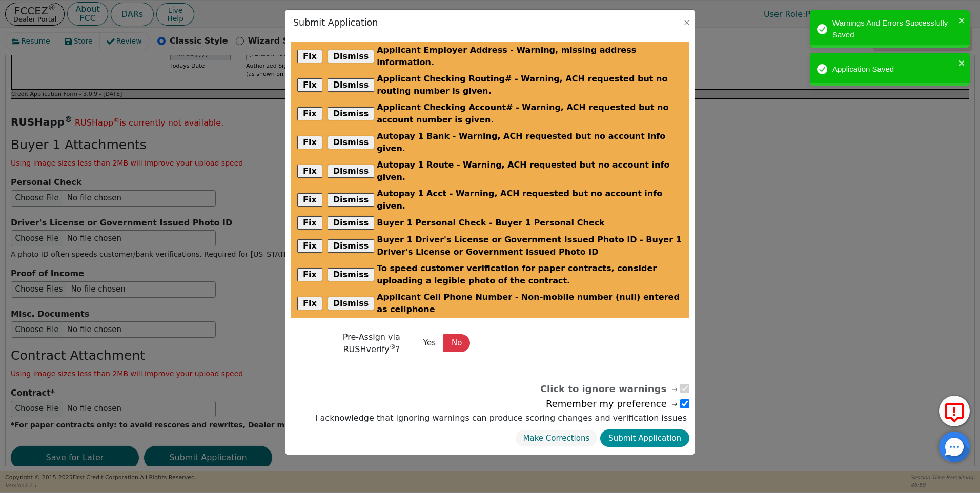
click at [639, 430] on button "Submit Application" at bounding box center [644, 439] width 89 height 18
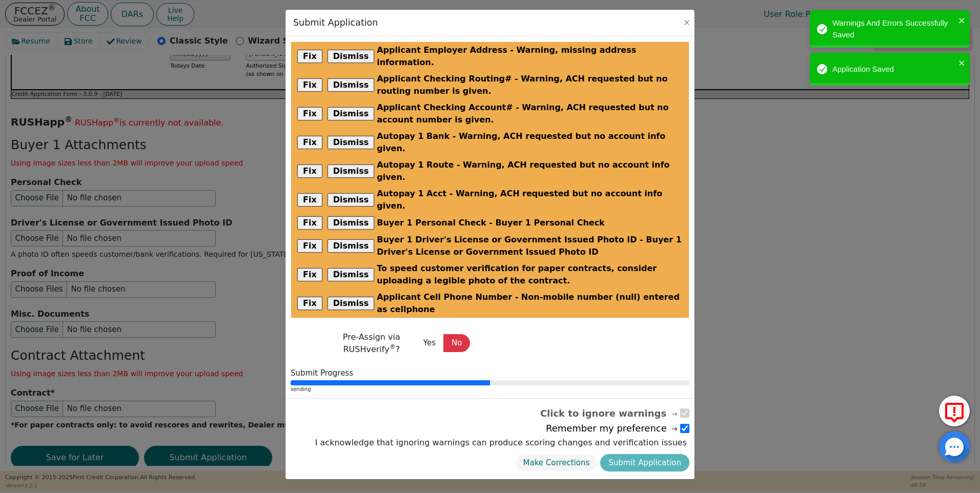
radio input "false"
checkbox input "false"
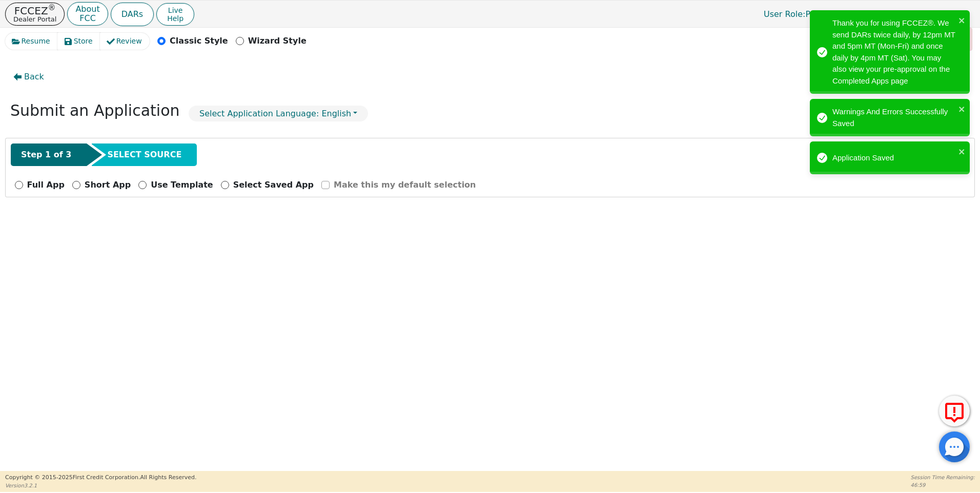
scroll to position [0, 0]
